Goal: Transaction & Acquisition: Purchase product/service

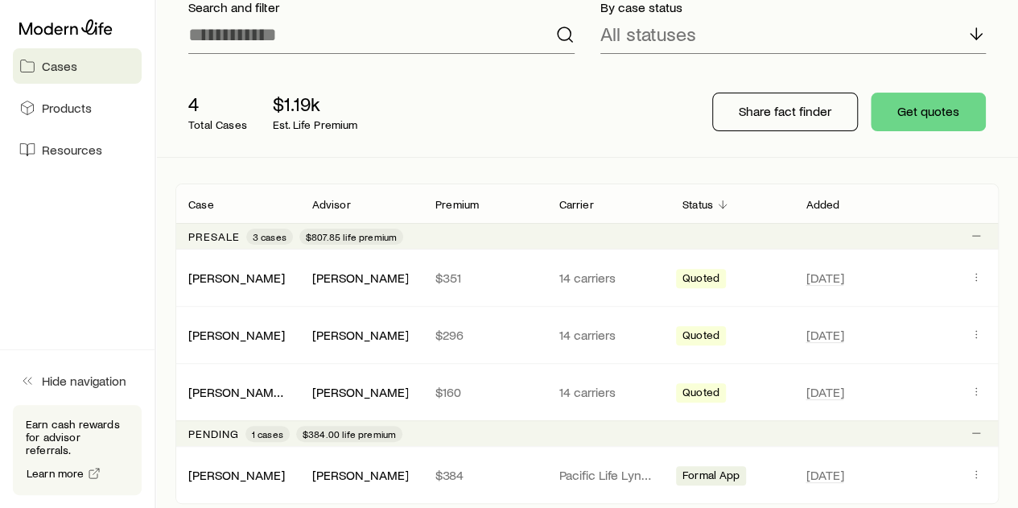
scroll to position [161, 0]
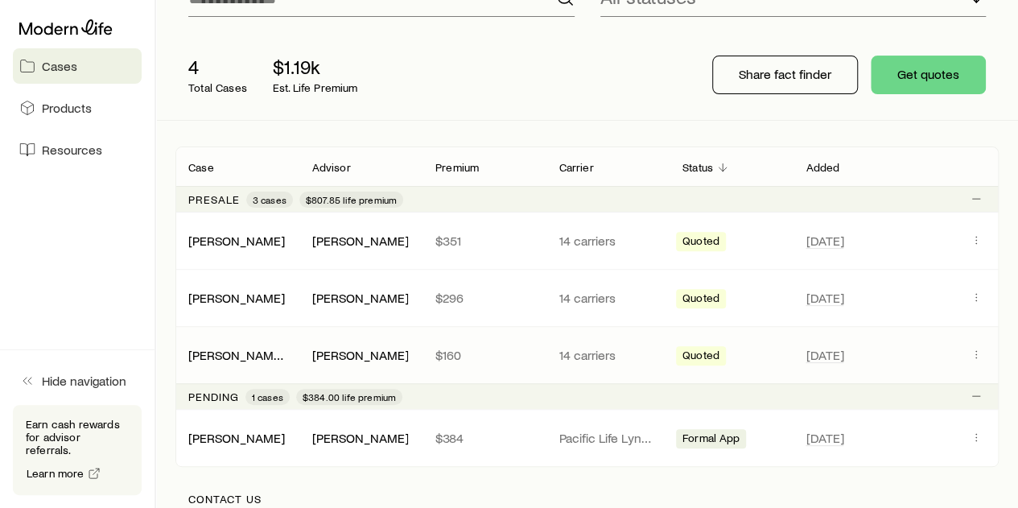
click at [510, 361] on div "[PERSON_NAME], [PERSON_NAME] $160 14 carriers Quoted [DATE]" at bounding box center [586, 355] width 823 height 56
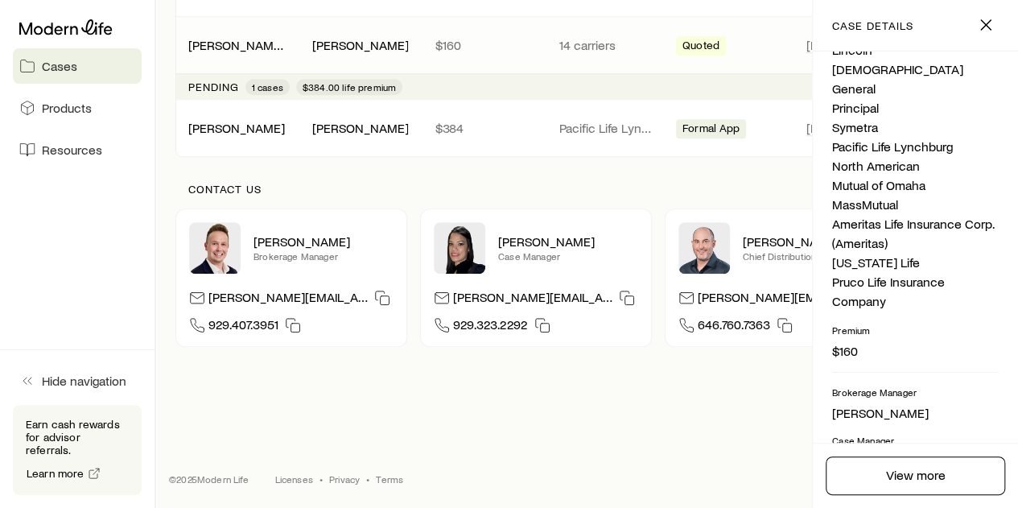
scroll to position [559, 0]
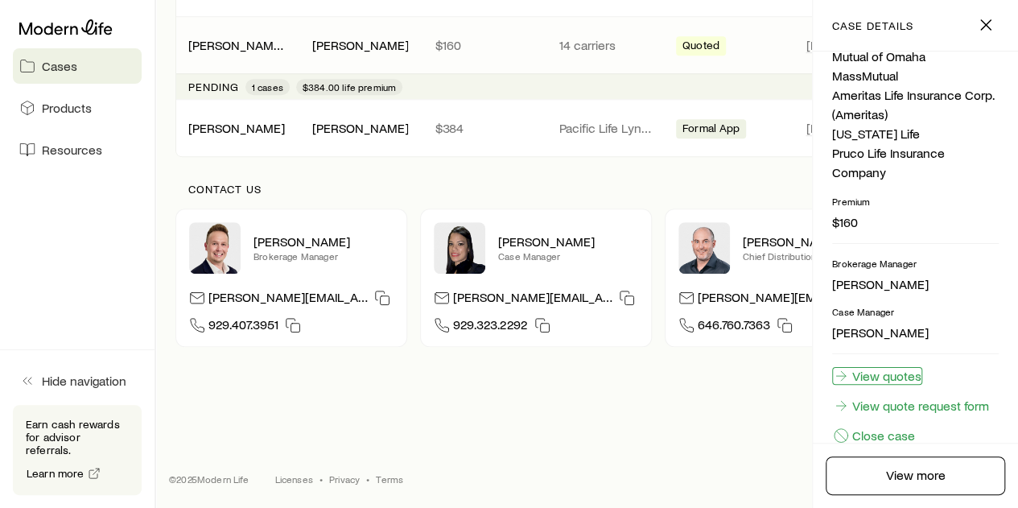
click at [885, 367] on link "View quotes" at bounding box center [877, 376] width 90 height 18
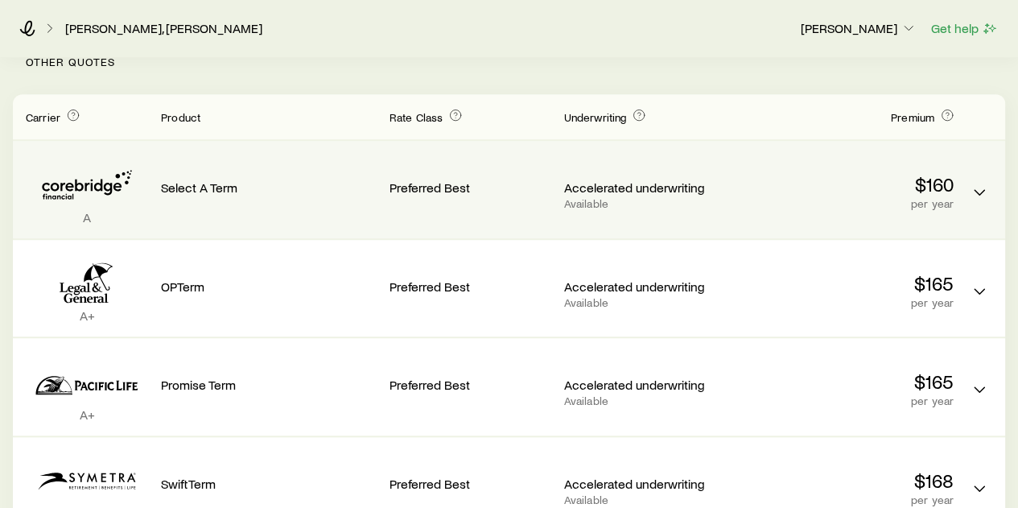
scroll to position [483, 0]
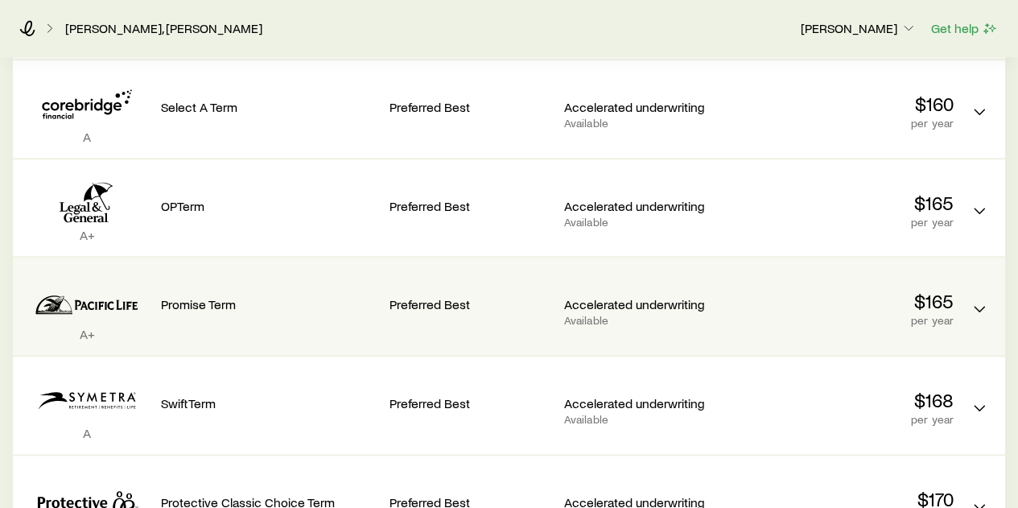
click at [864, 303] on p "$165" at bounding box center [846, 301] width 216 height 23
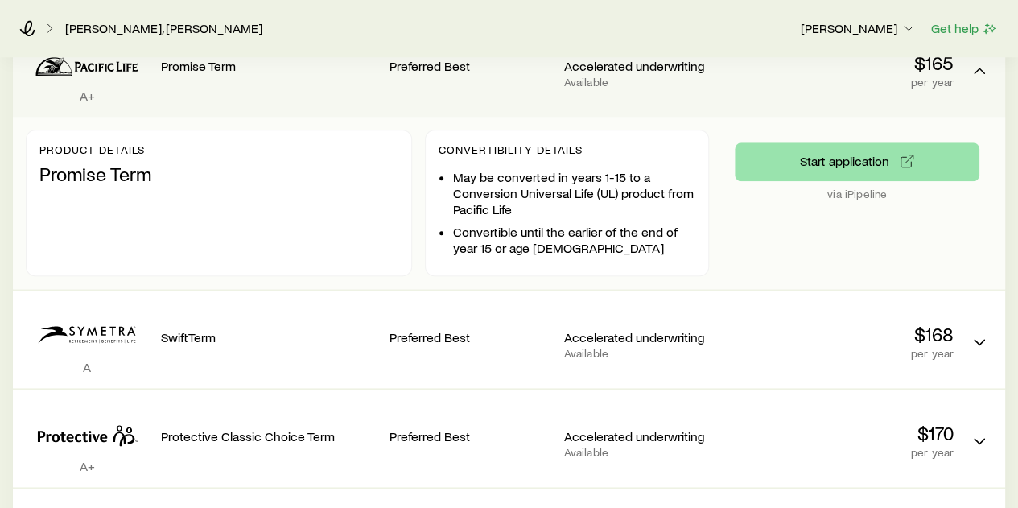
scroll to position [724, 0]
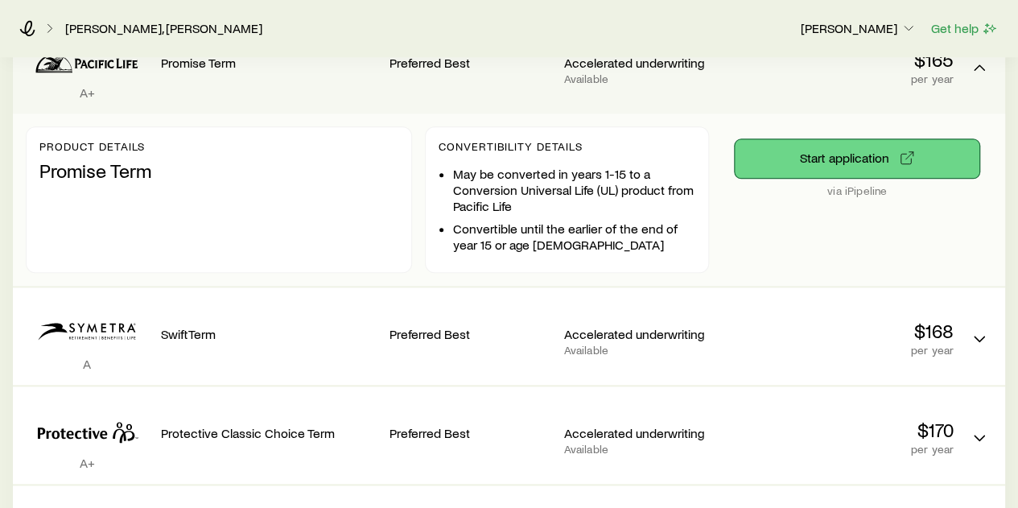
click at [892, 154] on button "Start application" at bounding box center [857, 158] width 245 height 39
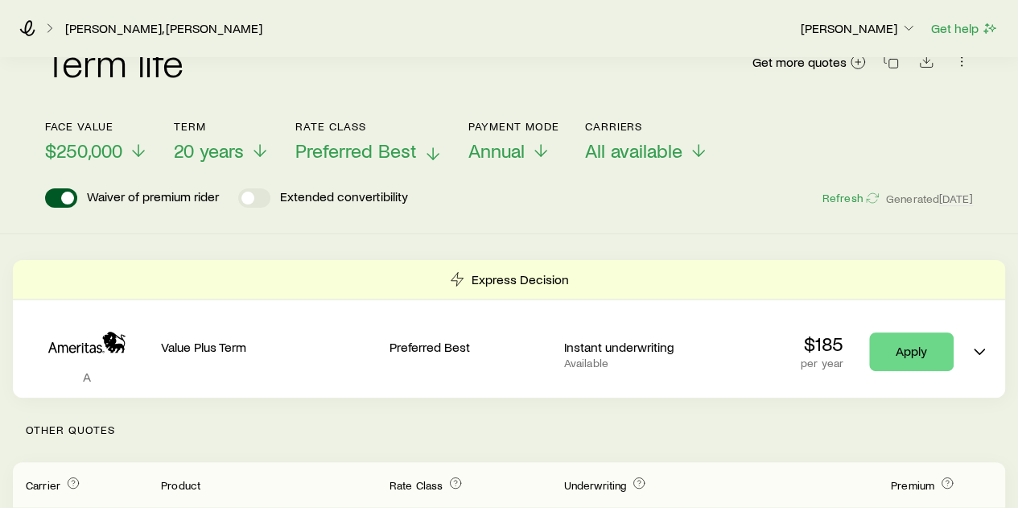
scroll to position [0, 0]
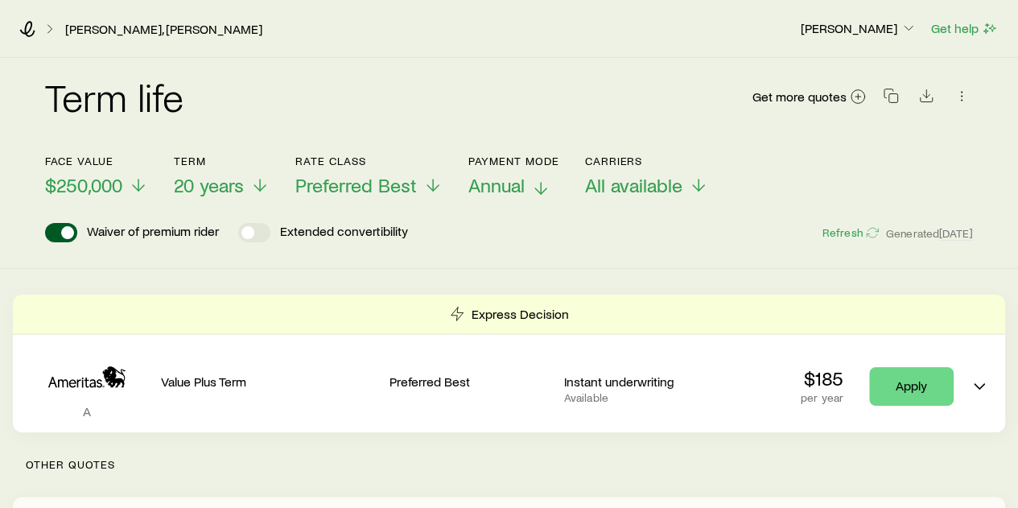
click at [494, 188] on span "Annual" at bounding box center [496, 185] width 56 height 23
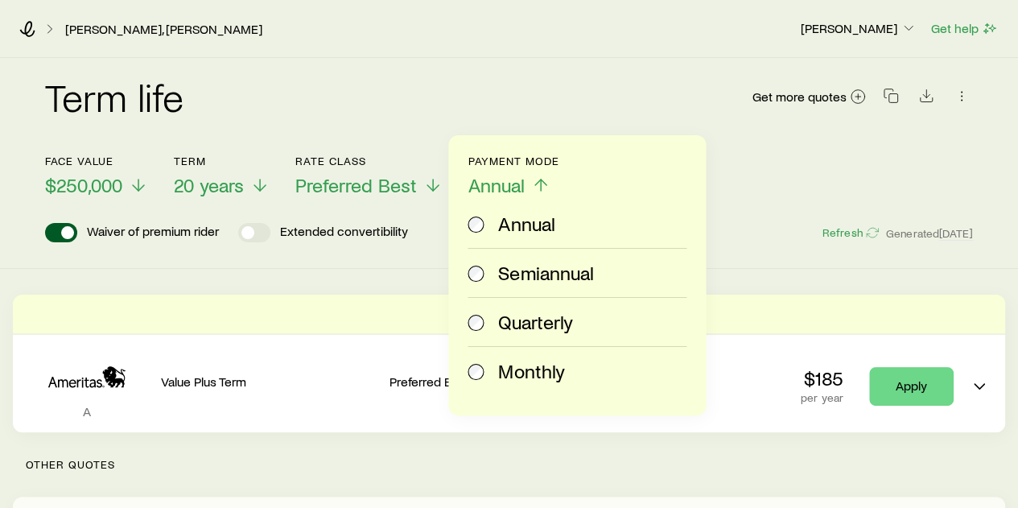
click at [521, 380] on span "Monthly" at bounding box center [531, 371] width 66 height 23
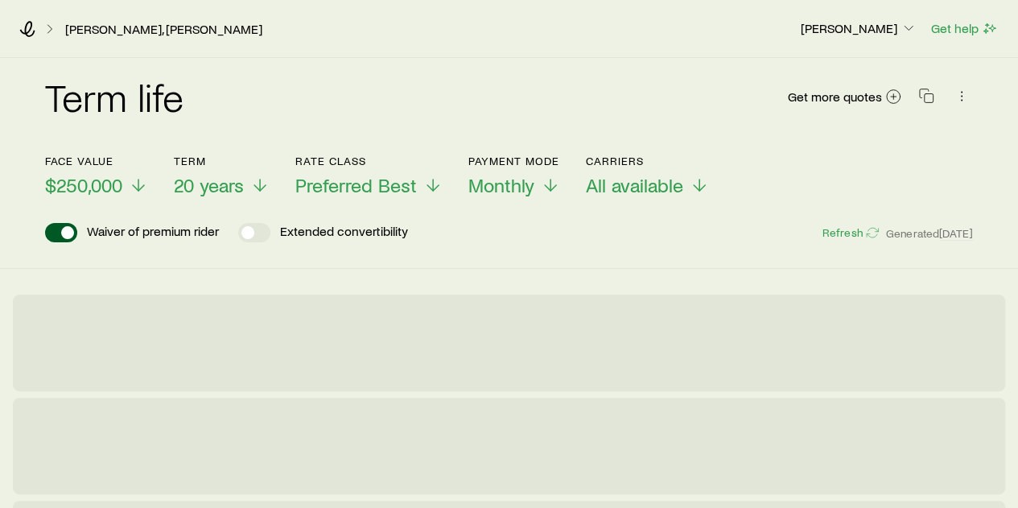
click at [484, 117] on div "Term life Get more quotes" at bounding box center [509, 106] width 928 height 58
